Goal: Transaction & Acquisition: Purchase product/service

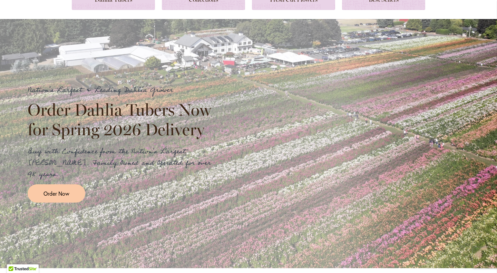
scroll to position [97, 0]
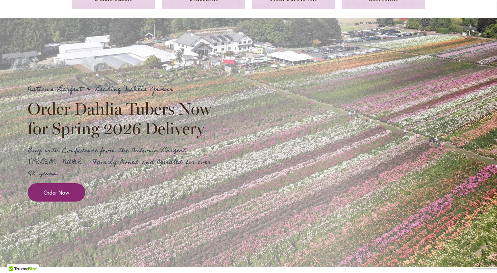
click at [61, 188] on span "Order Now" at bounding box center [56, 192] width 26 height 8
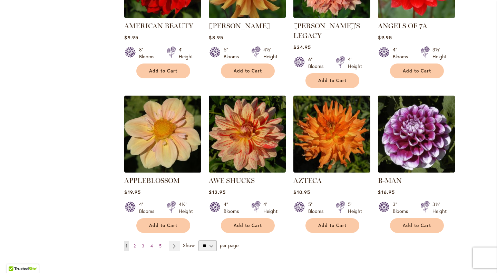
scroll to position [522, 0]
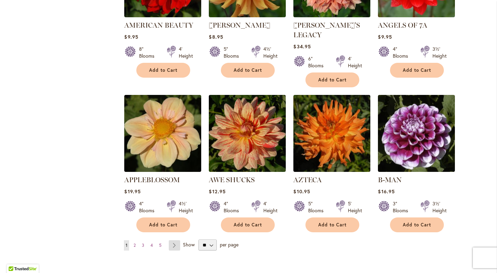
click at [175, 240] on link "Page Next" at bounding box center [174, 245] width 11 height 10
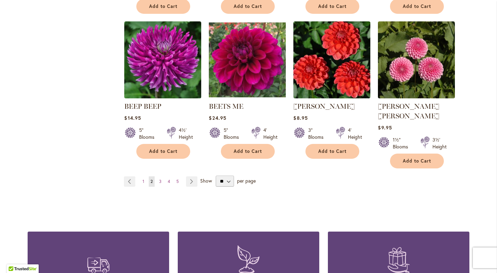
scroll to position [593, 0]
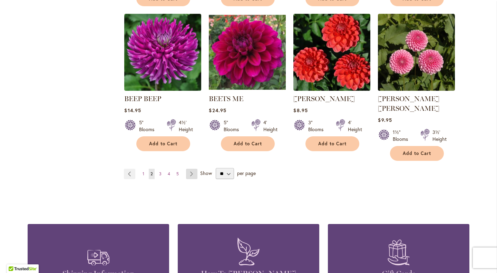
click at [194, 169] on link "Page Next" at bounding box center [191, 174] width 11 height 10
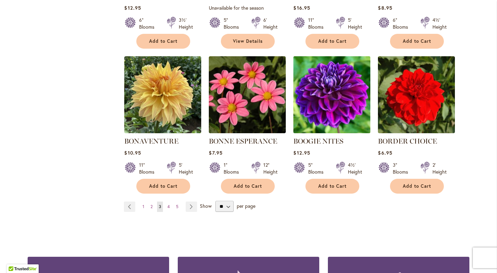
scroll to position [565, 0]
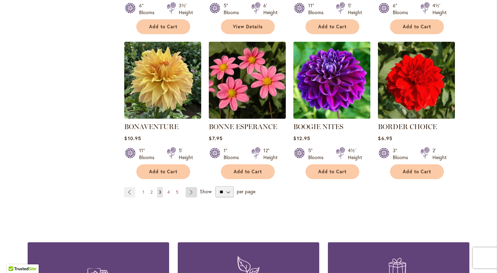
click at [191, 193] on link "Page Next" at bounding box center [191, 192] width 11 height 10
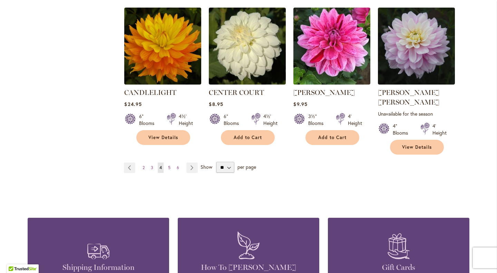
scroll to position [608, 0]
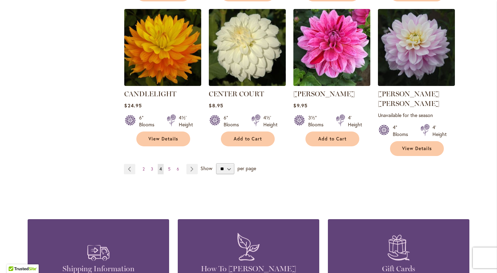
click at [204, 165] on span "Show" at bounding box center [207, 168] width 12 height 7
click at [216, 163] on select "** ** ** **" at bounding box center [225, 168] width 18 height 11
click at [193, 164] on link "Page Next" at bounding box center [191, 169] width 11 height 10
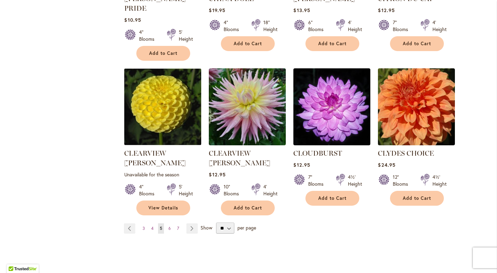
scroll to position [559, 0]
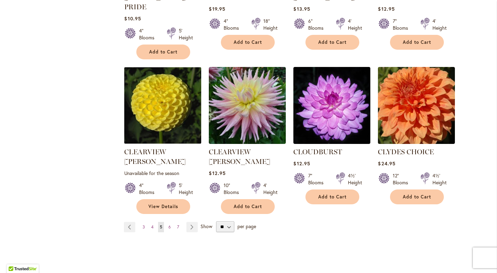
click at [205, 223] on span "Show" at bounding box center [207, 226] width 12 height 7
click at [216, 221] on select "** ** ** **" at bounding box center [225, 226] width 18 height 11
click at [194, 222] on link "Page Next" at bounding box center [191, 227] width 11 height 10
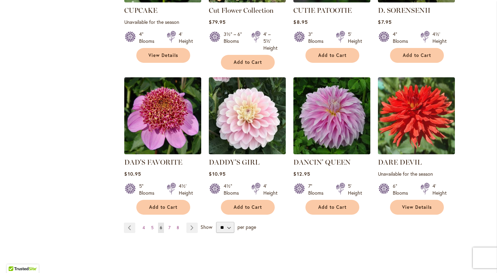
scroll to position [565, 0]
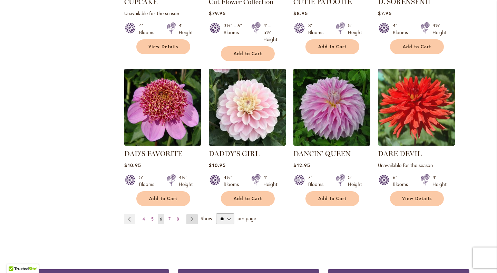
click at [193, 214] on link "Page Next" at bounding box center [191, 219] width 11 height 10
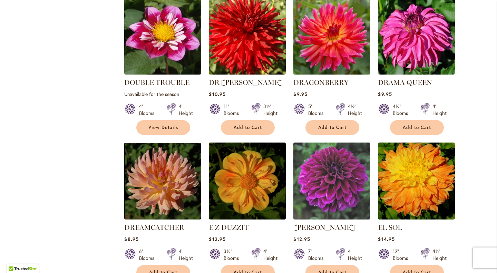
scroll to position [568, 0]
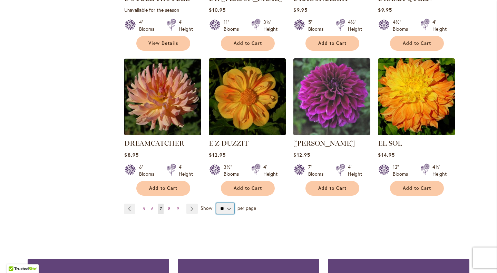
click at [227, 203] on select "** ** ** **" at bounding box center [225, 208] width 18 height 11
select select "**"
click option "**" at bounding box center [0, 0] width 0 height 0
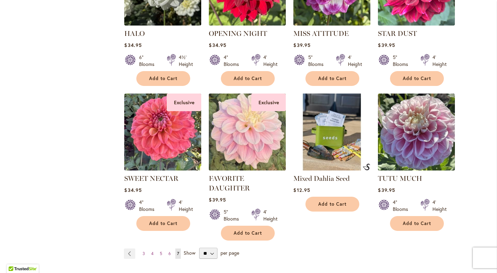
scroll to position [1248, 0]
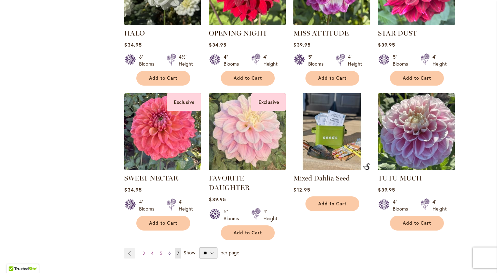
click at [169, 251] on span "6" at bounding box center [169, 253] width 2 height 5
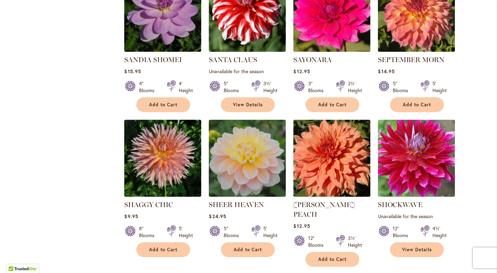
scroll to position [815, 0]
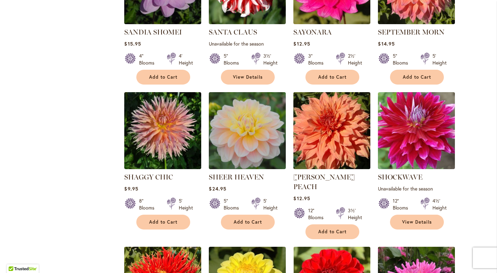
click at [241, 172] on div "SHEER HEAVEN Rating: 78% 3 Reviews $24.95 5" Blooms" at bounding box center [247, 159] width 77 height 134
click at [241, 176] on link "SHEER HEAVEN" at bounding box center [236, 177] width 55 height 8
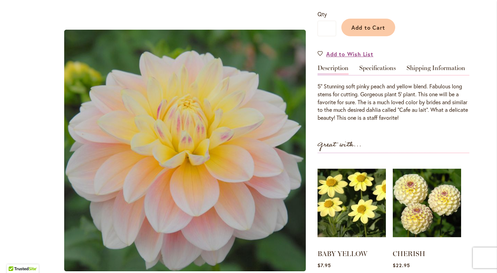
scroll to position [95, 0]
